Goal: Task Accomplishment & Management: Use online tool/utility

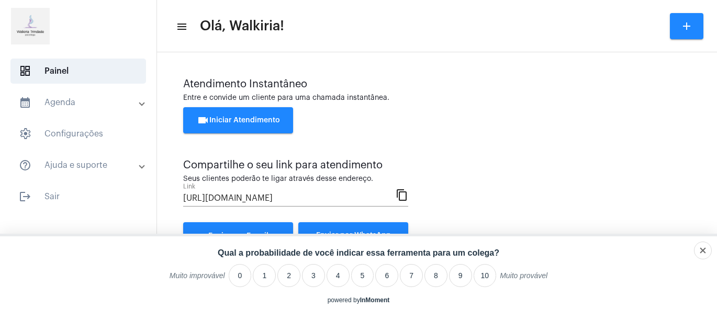
scroll to position [82, 0]
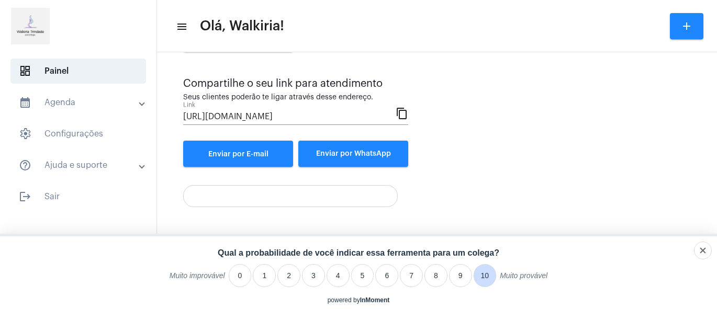
click at [486, 279] on li "10" at bounding box center [485, 275] width 23 height 23
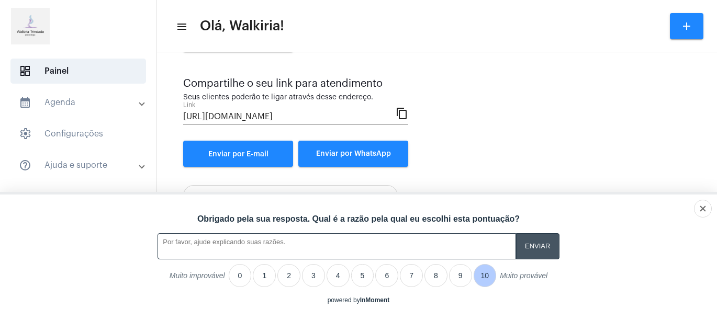
click at [539, 242] on input "A feedback form has popped up." at bounding box center [537, 247] width 43 height 26
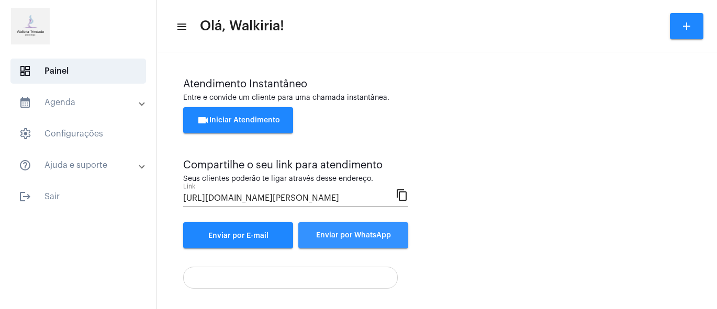
click at [368, 233] on span "Enviar por WhatsApp" at bounding box center [353, 235] width 75 height 7
